Goal: Task Accomplishment & Management: Use online tool/utility

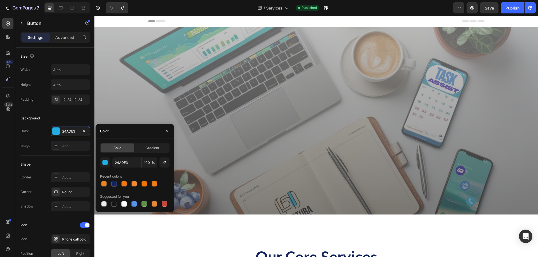
scroll to position [476, 0]
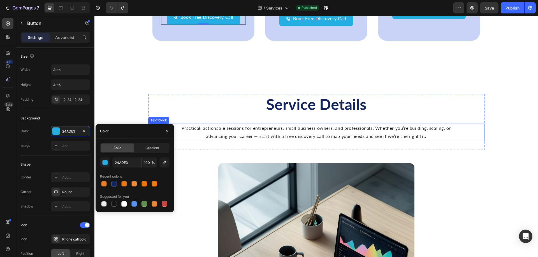
click at [266, 141] on p "Practical, actionable sessions for entrepreneurs, small business owners, and pr…" at bounding box center [316, 132] width 279 height 16
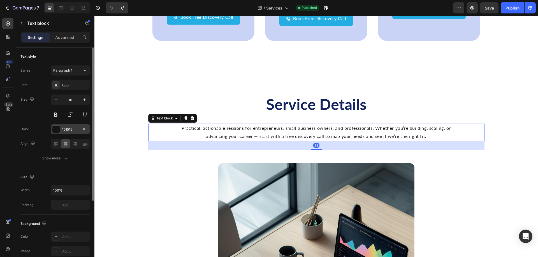
click at [71, 132] on div "151515" at bounding box center [70, 129] width 16 height 5
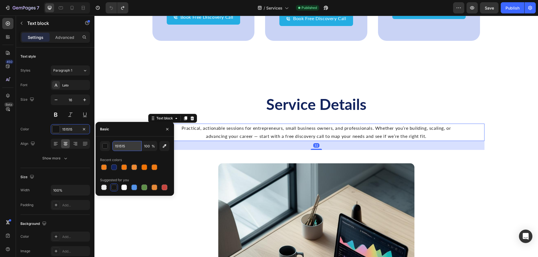
click at [133, 143] on input "151515" at bounding box center [126, 146] width 29 height 10
drag, startPoint x: 196, startPoint y: 183, endPoint x: 169, endPoint y: 147, distance: 44.8
click at [263, 115] on h2 "Service Details" at bounding box center [316, 104] width 336 height 21
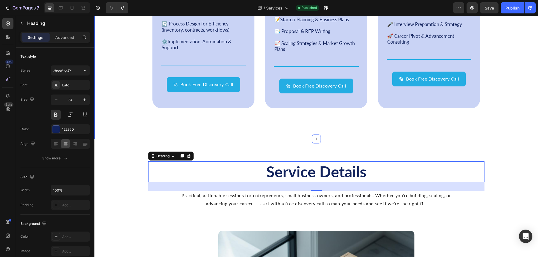
scroll to position [364, 0]
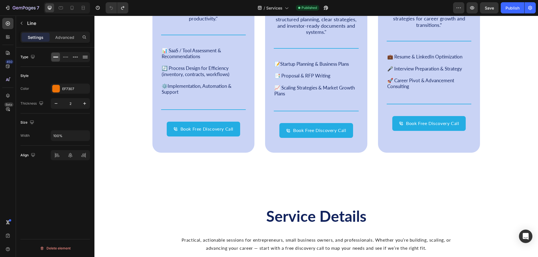
click at [68, 87] on div "EF7307" at bounding box center [70, 89] width 16 height 5
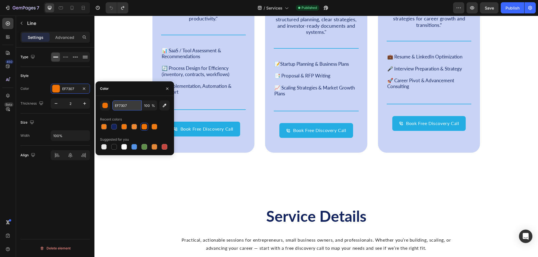
click at [130, 105] on input "EF7307" at bounding box center [126, 106] width 29 height 10
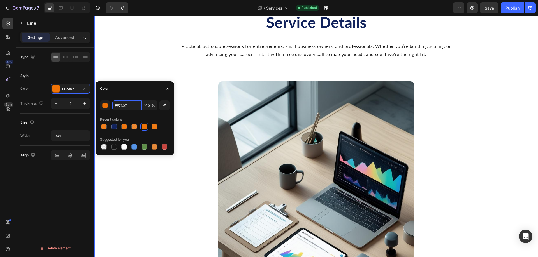
scroll to position [560, 0]
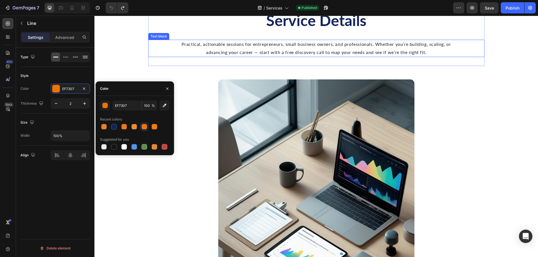
click at [252, 57] on p "Practical, actionable sessions for entrepreneurs, small business owners, and pr…" at bounding box center [316, 48] width 279 height 16
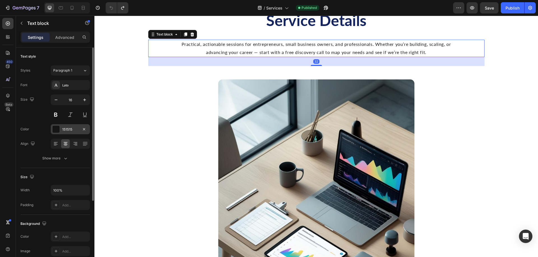
click at [68, 127] on div "151515" at bounding box center [70, 129] width 16 height 5
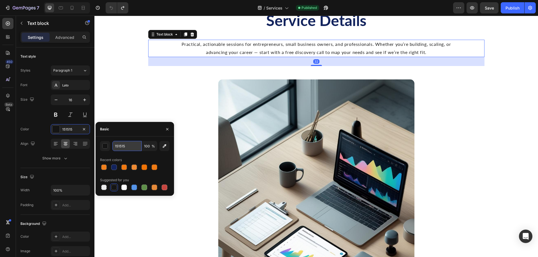
click at [130, 147] on input "151515" at bounding box center [126, 146] width 29 height 10
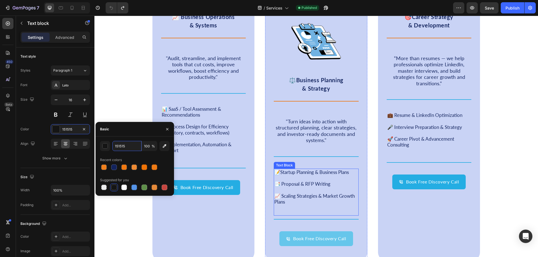
scroll to position [364, 0]
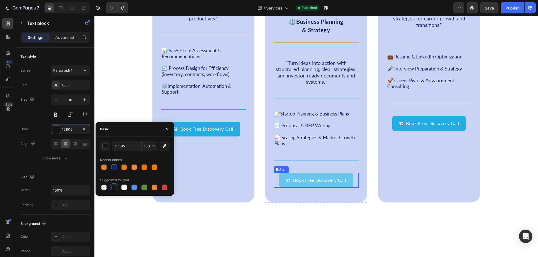
click at [282, 183] on button "Book Free Discovery Call" at bounding box center [315, 180] width 73 height 15
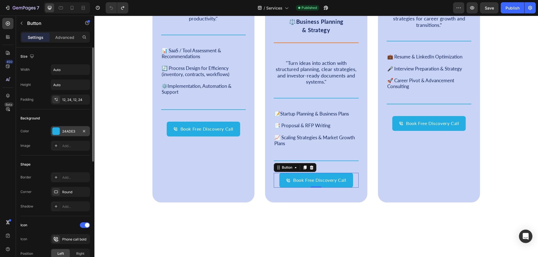
click at [60, 128] on div "24ADE3" at bounding box center [70, 131] width 39 height 10
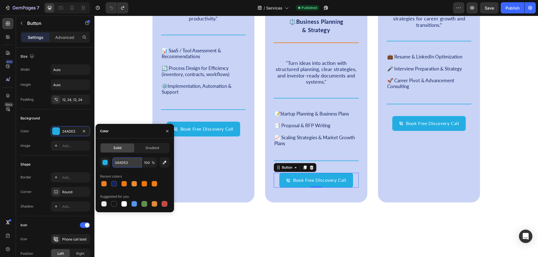
click at [129, 165] on input "24ADE3" at bounding box center [126, 163] width 29 height 10
click at [325, 42] on div "Title Line" at bounding box center [316, 42] width 85 height 7
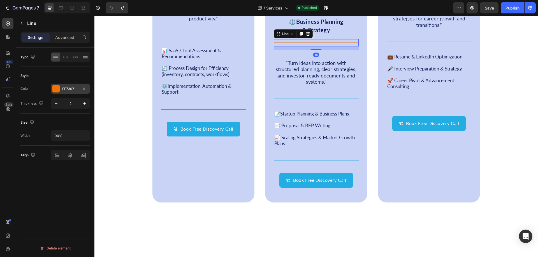
click at [63, 87] on div "EF7307" at bounding box center [70, 89] width 16 height 5
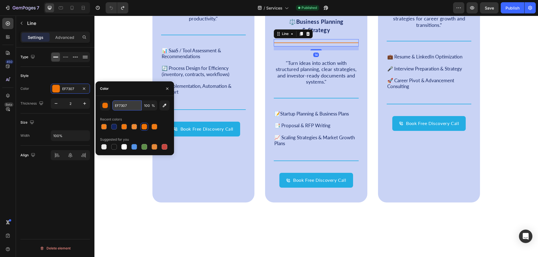
click at [132, 108] on input "EF7307" at bounding box center [126, 106] width 29 height 10
